Goal: Transaction & Acquisition: Subscribe to service/newsletter

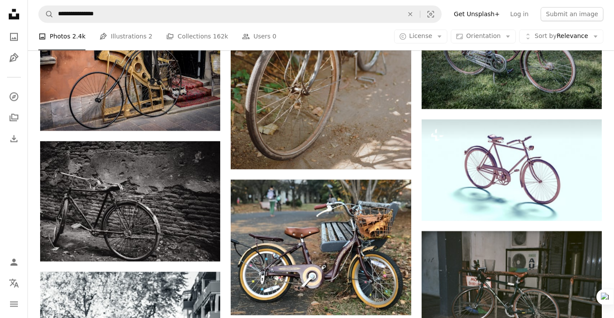
scroll to position [1018, 0]
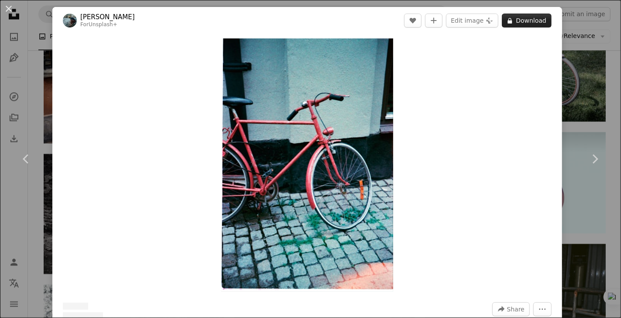
click at [522, 17] on button "A lock Download" at bounding box center [527, 21] width 50 height 14
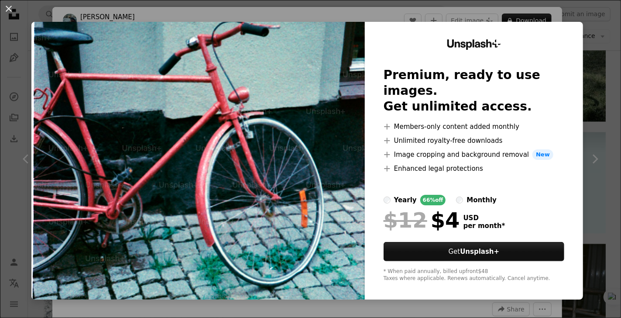
click at [575, 17] on div "An X shape Unsplash+ Premium, ready to use images. Get unlimited access. A plus…" at bounding box center [310, 159] width 621 height 318
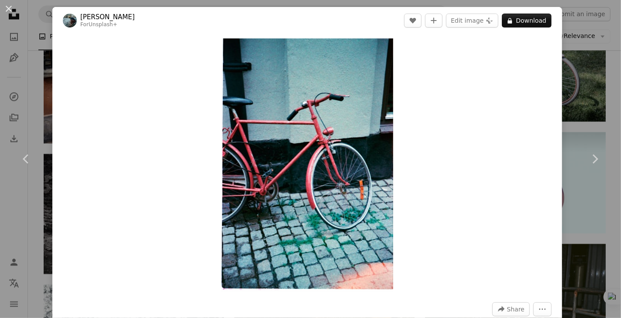
click at [42, 32] on div "An X shape Chevron left Chevron right [PERSON_NAME] For Unsplash+ A heart A plu…" at bounding box center [310, 159] width 621 height 318
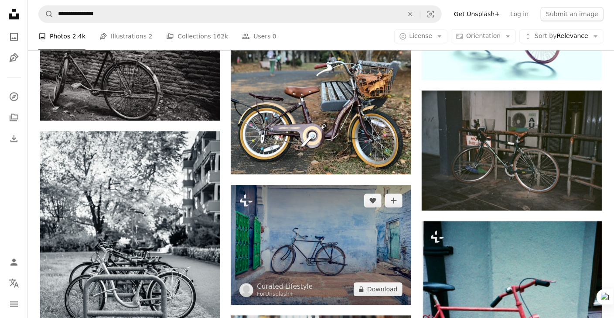
scroll to position [1163, 0]
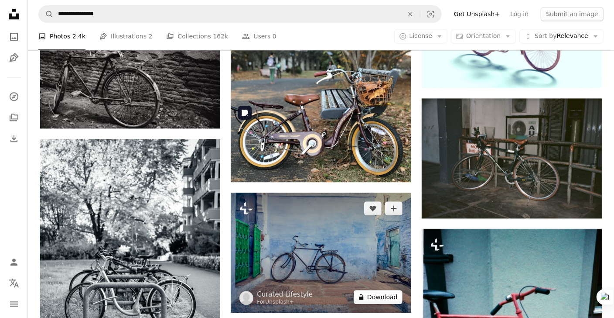
click at [381, 290] on button "A lock Download" at bounding box center [378, 297] width 49 height 14
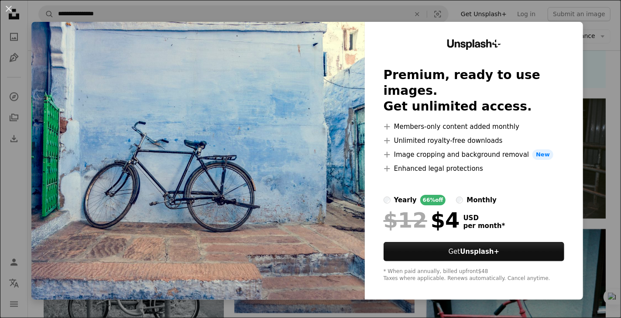
click at [409, 14] on div "An X shape Unsplash+ Premium, ready to use images. Get unlimited access. A plus…" at bounding box center [310, 159] width 621 height 318
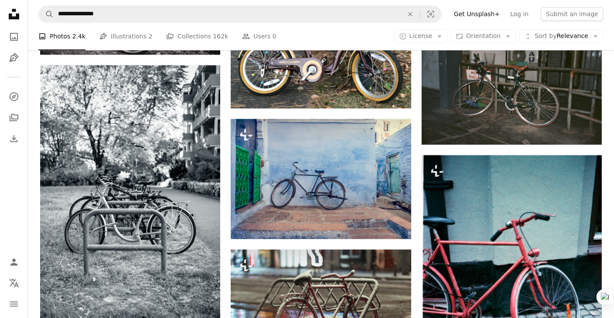
scroll to position [1280, 0]
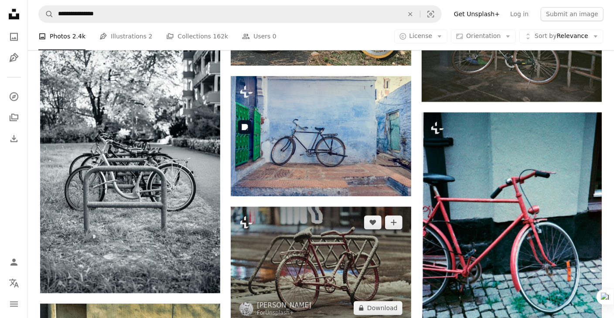
click at [348, 206] on img at bounding box center [321, 264] width 180 height 117
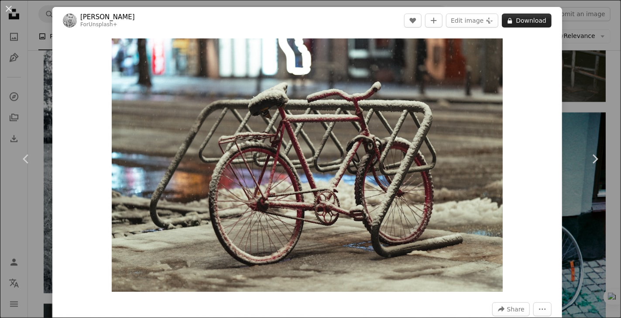
click at [523, 24] on button "A lock Download" at bounding box center [527, 21] width 50 height 14
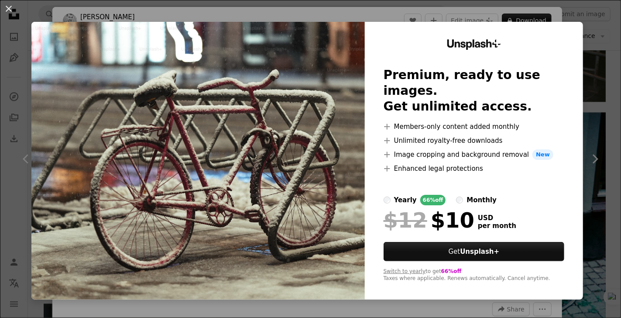
click at [394, 195] on div "yearly" at bounding box center [405, 200] width 23 height 10
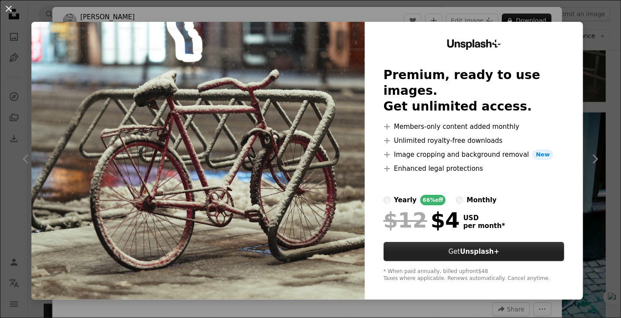
click at [460, 247] on strong "Unsplash+" at bounding box center [479, 251] width 39 height 8
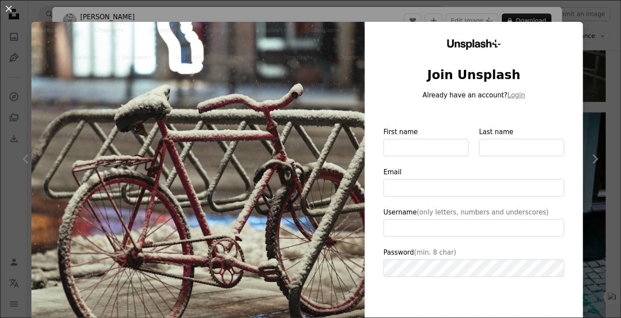
click at [505, 10] on div "An X shape Unsplash+ Join Unsplash Already have an account? Login First name La…" at bounding box center [310, 159] width 621 height 318
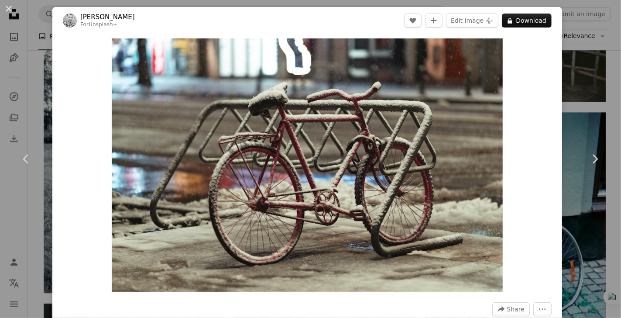
click at [579, 24] on div "An X shape Chevron left Chevron right [PERSON_NAME] For Unsplash+ A heart A plu…" at bounding box center [310, 159] width 621 height 318
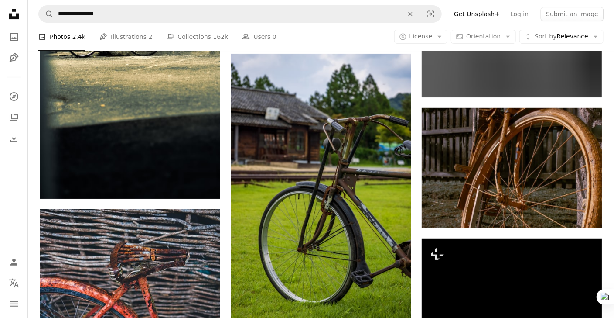
scroll to position [1716, 0]
